Goal: Information Seeking & Learning: Check status

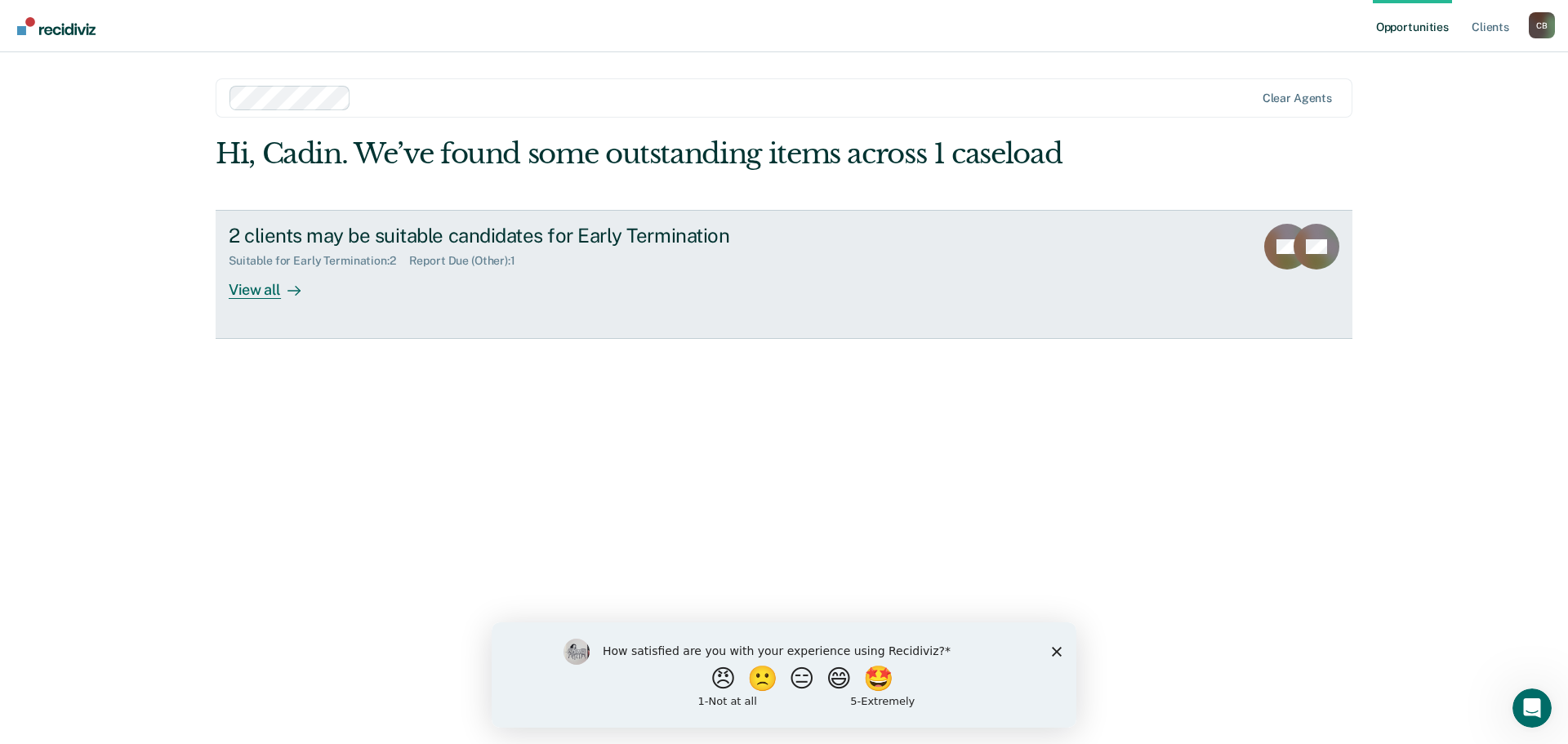
click at [259, 286] on div "View all" at bounding box center [274, 282] width 91 height 32
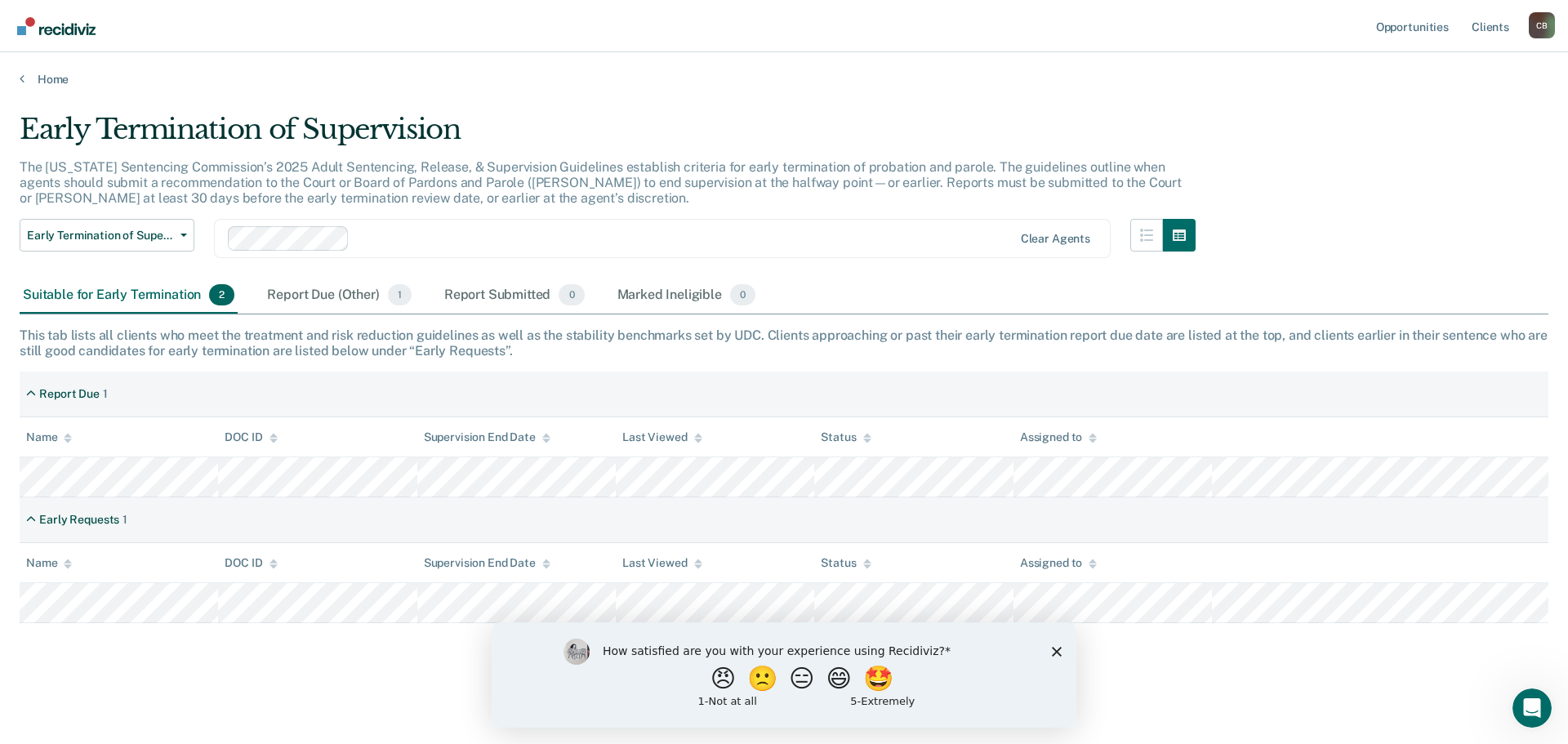
click at [1052, 647] on icon "Close survey" at bounding box center [1056, 651] width 9 height 9
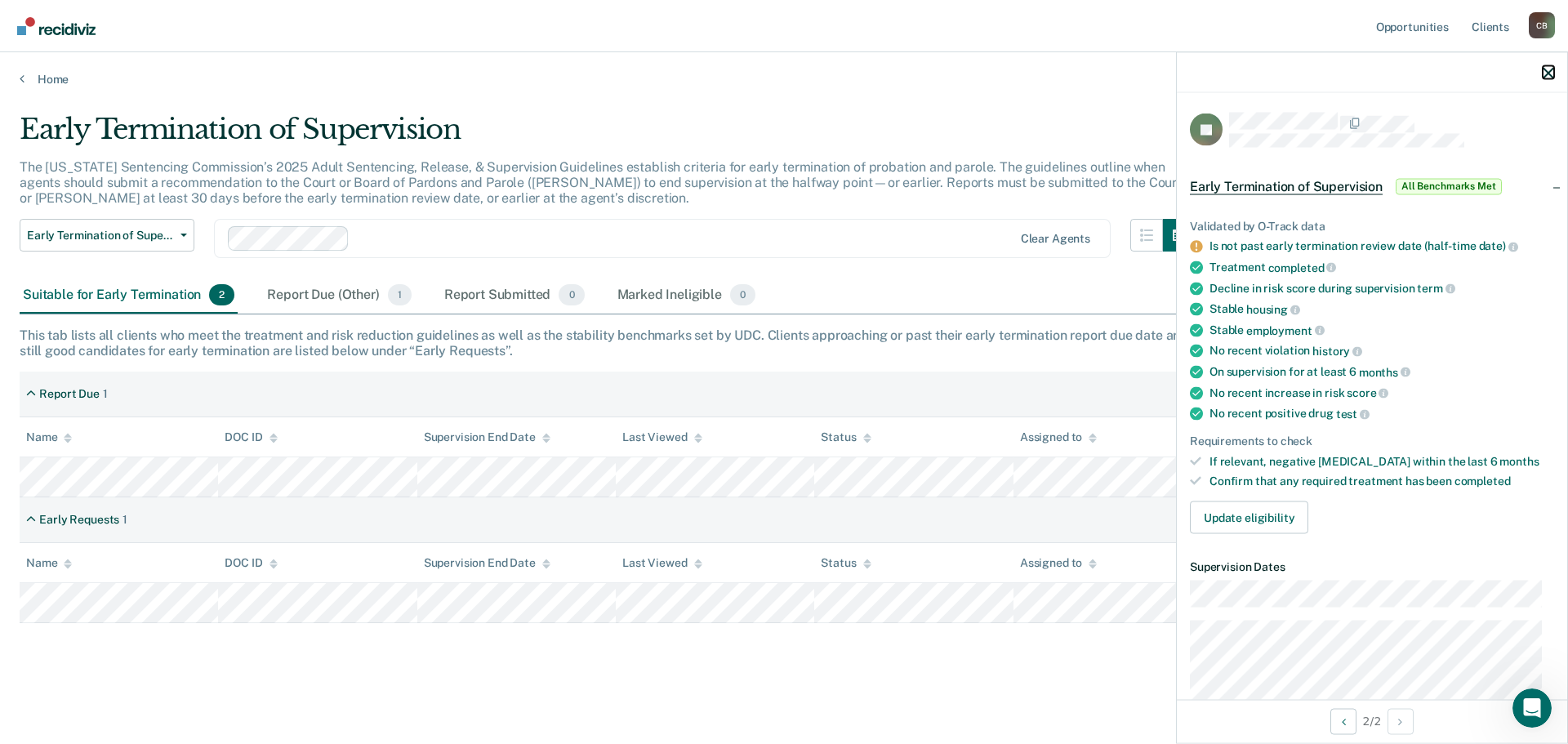
click at [1543, 69] on icon "button" at bounding box center [1547, 72] width 11 height 11
